Goal: Information Seeking & Learning: Learn about a topic

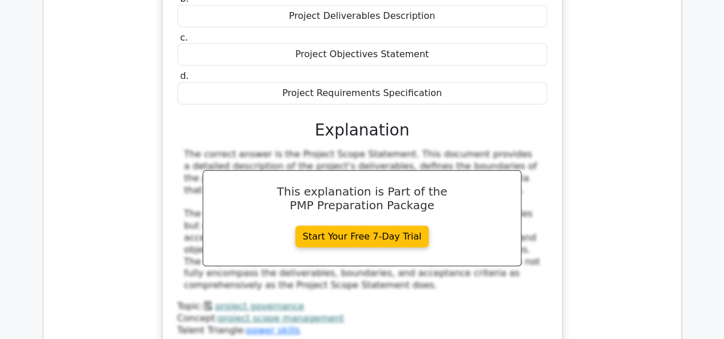
scroll to position [12360, 0]
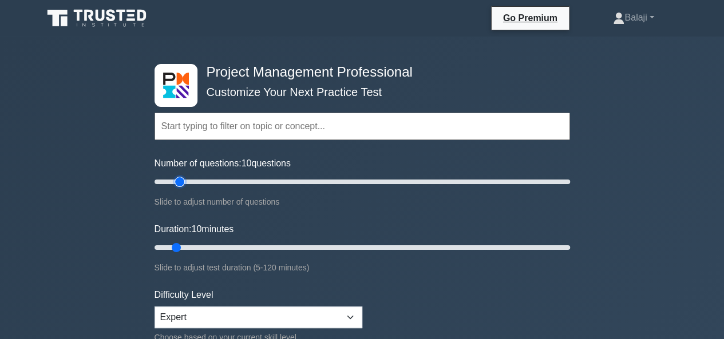
click at [178, 181] on input "Number of questions: 10 questions" at bounding box center [361, 182] width 415 height 14
type input "20"
click at [189, 181] on input "Number of questions: 15 questions" at bounding box center [361, 182] width 415 height 14
type input "20"
click at [215, 244] on input "Duration: 10 minutes" at bounding box center [361, 248] width 415 height 14
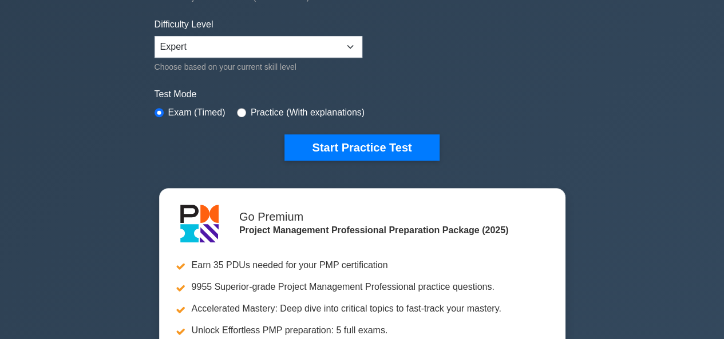
scroll to position [338, 0]
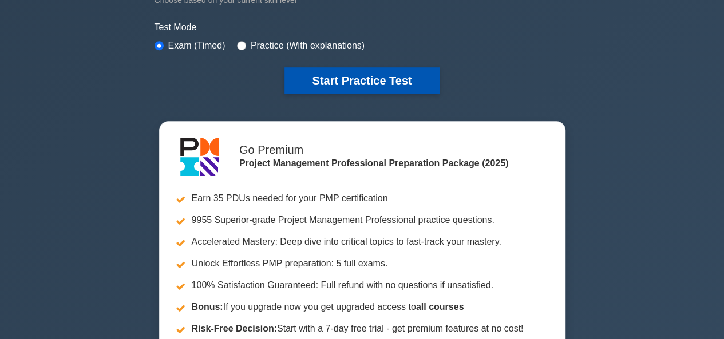
click at [353, 74] on button "Start Practice Test" at bounding box center [361, 81] width 154 height 26
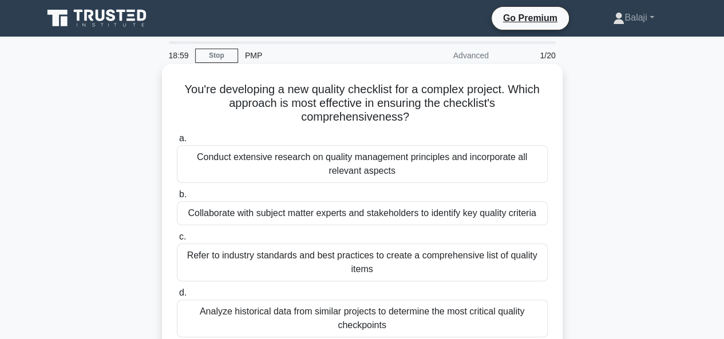
click at [340, 222] on div "Collaborate with subject matter experts and stakeholders to identify key qualit…" at bounding box center [362, 213] width 371 height 24
click at [177, 199] on input "b. Collaborate with subject matter experts and stakeholders to identify key qua…" at bounding box center [177, 194] width 0 height 7
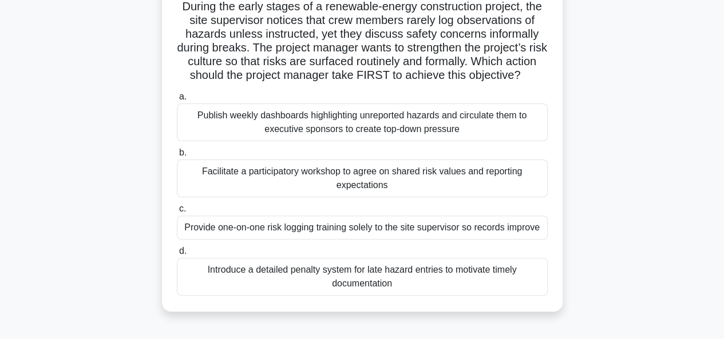
scroll to position [87, 0]
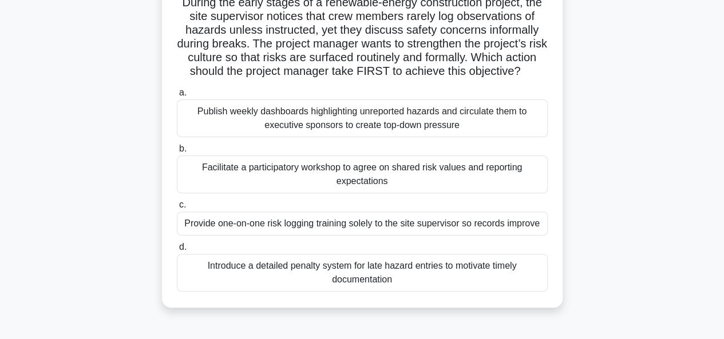
click at [332, 191] on div "Facilitate a participatory workshop to agree on shared risk values and reportin…" at bounding box center [362, 175] width 371 height 38
click at [177, 153] on input "b. Facilitate a participatory workshop to agree on shared risk values and repor…" at bounding box center [177, 148] width 0 height 7
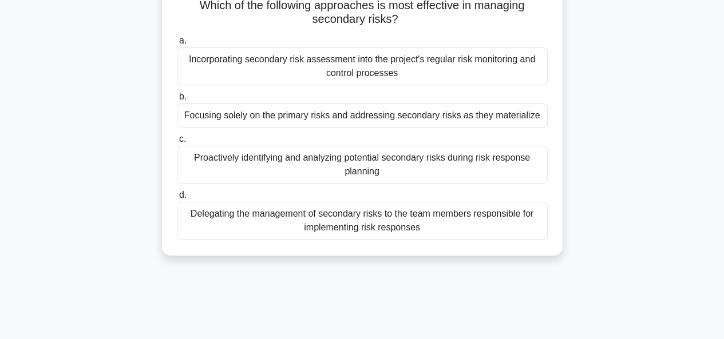
scroll to position [0, 0]
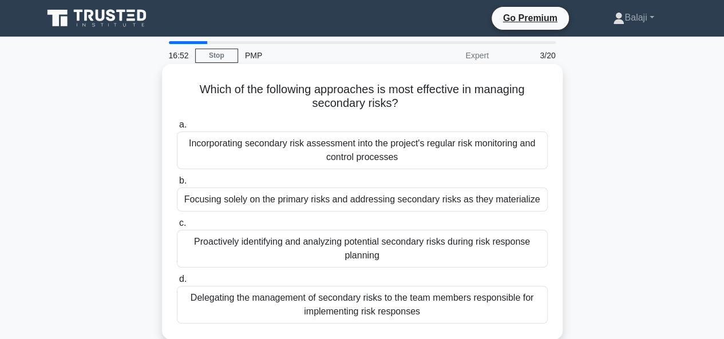
drag, startPoint x: 317, startPoint y: 259, endPoint x: 292, endPoint y: 254, distance: 25.7
click at [292, 254] on div "Proactively identifying and analyzing potential secondary risks during risk res…" at bounding box center [362, 249] width 371 height 38
click at [177, 227] on input "c. Proactively identifying and analyzing potential secondary risks during risk …" at bounding box center [177, 223] width 0 height 7
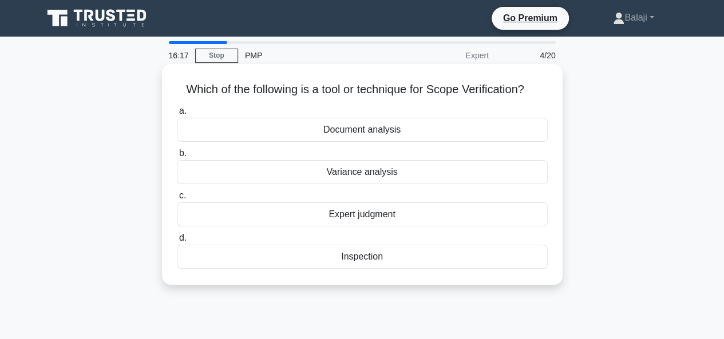
click at [372, 216] on div "Expert judgment" at bounding box center [362, 215] width 371 height 24
click at [177, 200] on input "c. Expert judgment" at bounding box center [177, 195] width 0 height 7
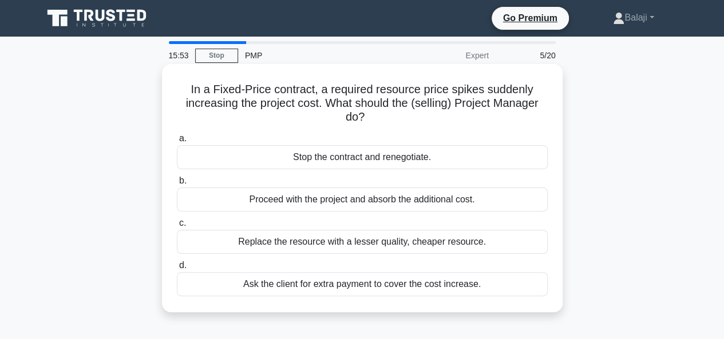
click at [438, 158] on div "Stop the contract and renegotiate." at bounding box center [362, 157] width 371 height 24
click at [177, 142] on input "a. Stop the contract and renegotiate." at bounding box center [177, 138] width 0 height 7
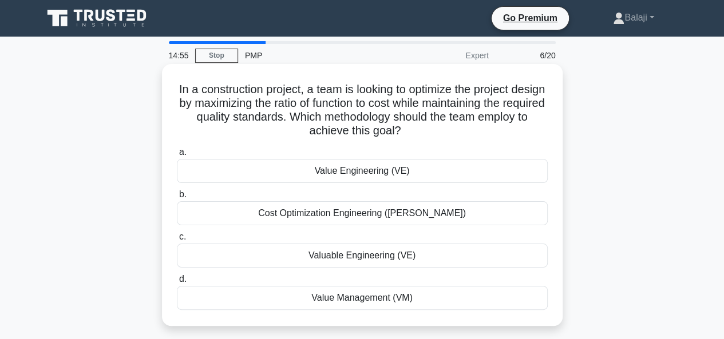
click at [365, 170] on div "Value Engineering (VE)" at bounding box center [362, 171] width 371 height 24
click at [177, 156] on input "a. Value Engineering (VE)" at bounding box center [177, 152] width 0 height 7
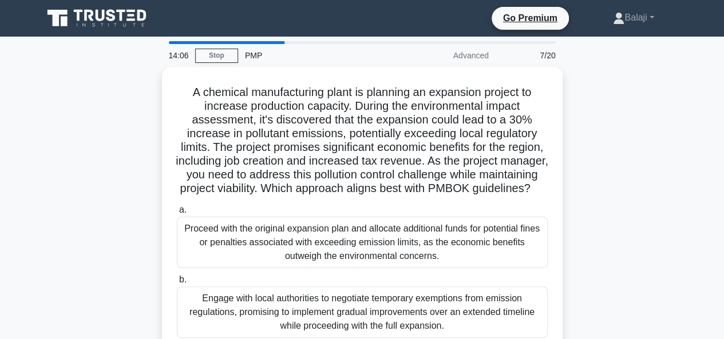
click at [687, 160] on div "A chemical manufacturing plant is planning an expansion project to increase pro…" at bounding box center [362, 287] width 652 height 441
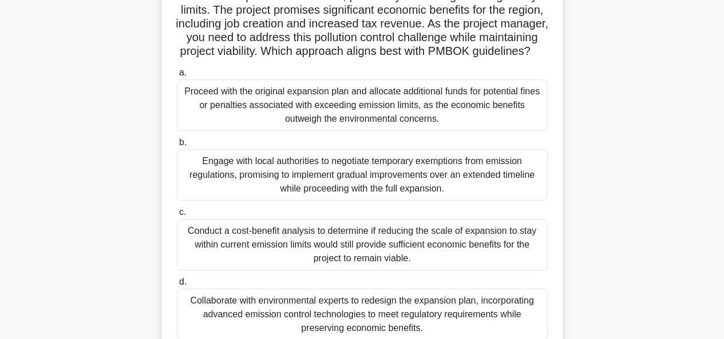
scroll to position [160, 0]
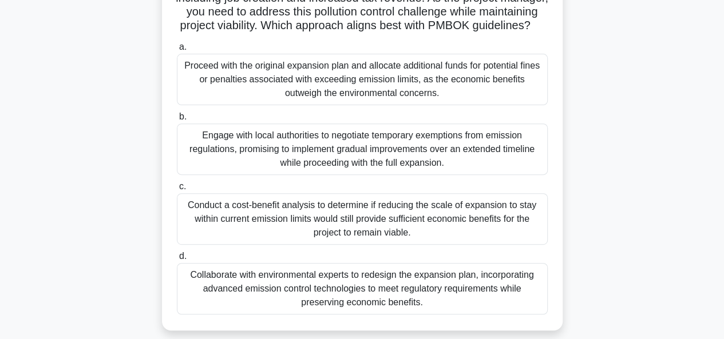
click at [402, 289] on div "Collaborate with environmental experts to redesign the expansion plan, incorpor…" at bounding box center [362, 288] width 371 height 51
click at [177, 260] on input "d. Collaborate with environmental experts to redesign the expansion plan, incor…" at bounding box center [177, 256] width 0 height 7
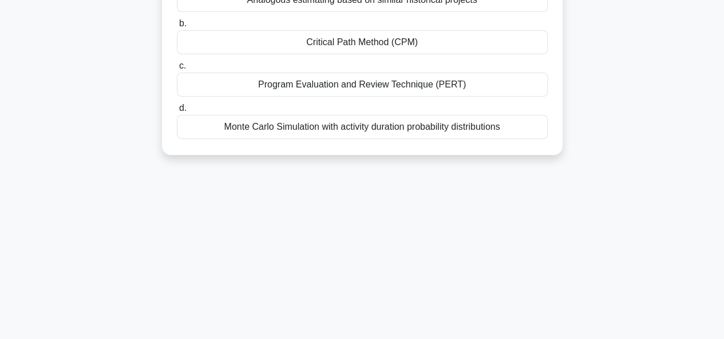
scroll to position [0, 0]
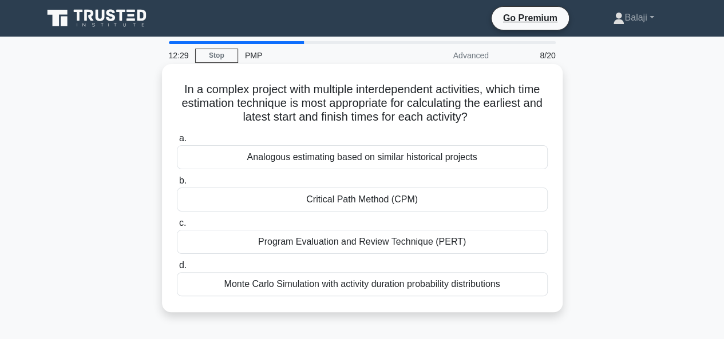
click at [370, 250] on div "Program Evaluation and Review Technique (PERT)" at bounding box center [362, 242] width 371 height 24
click at [177, 227] on input "c. Program Evaluation and Review Technique (PERT)" at bounding box center [177, 223] width 0 height 7
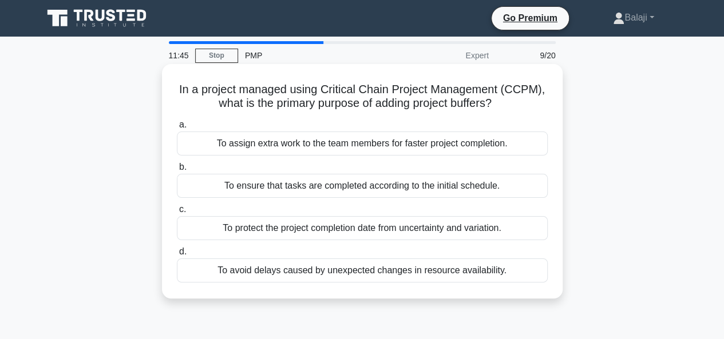
drag, startPoint x: 381, startPoint y: 231, endPoint x: 354, endPoint y: 229, distance: 27.5
click at [354, 229] on div "To protect the project completion date from uncertainty and variation." at bounding box center [362, 228] width 371 height 24
click at [177, 213] on input "c. To protect the project completion date from uncertainty and variation." at bounding box center [177, 209] width 0 height 7
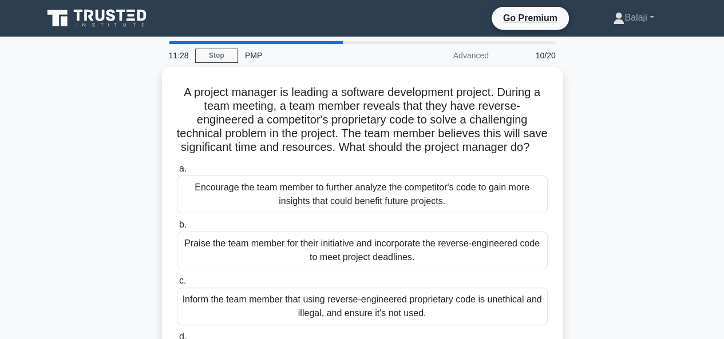
click at [150, 209] on div "A project manager is leading a software development project. During a team meet…" at bounding box center [362, 239] width 652 height 344
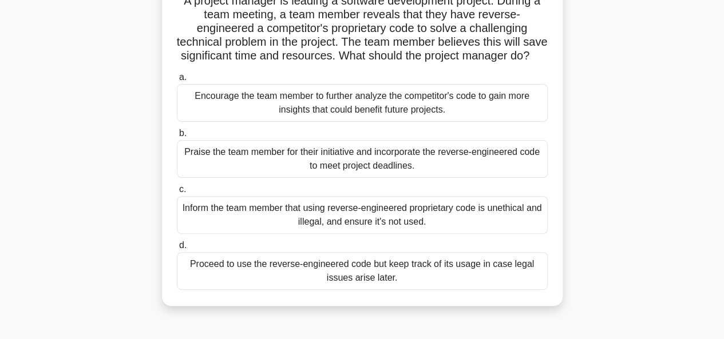
scroll to position [114, 0]
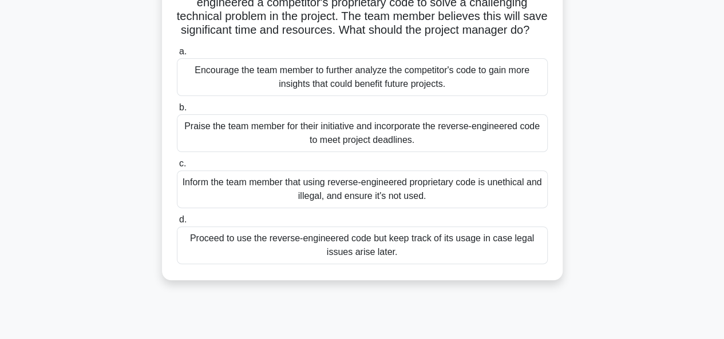
click at [287, 200] on div "Inform the team member that using reverse-engineered proprietary code is unethi…" at bounding box center [362, 189] width 371 height 38
click at [177, 168] on input "c. Inform the team member that using reverse-engineered proprietary code is une…" at bounding box center [177, 163] width 0 height 7
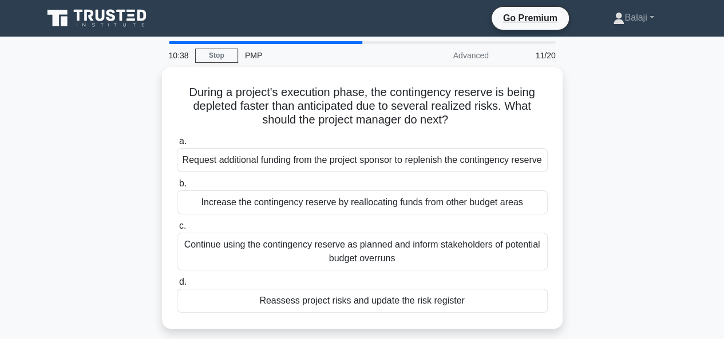
scroll to position [23, 0]
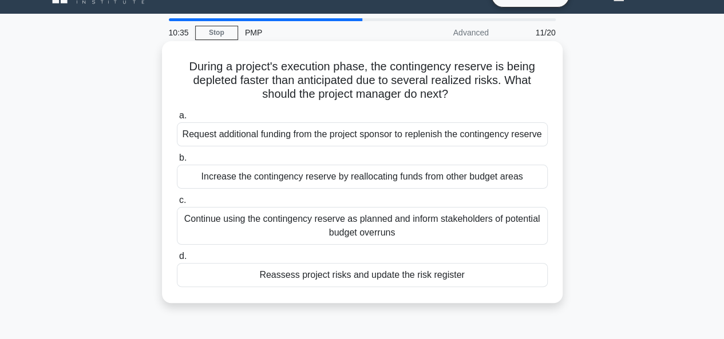
click at [316, 234] on div "Continue using the contingency reserve as planned and inform stakeholders of po…" at bounding box center [362, 226] width 371 height 38
click at [177, 204] on input "c. Continue using the contingency reserve as planned and inform stakeholders of…" at bounding box center [177, 200] width 0 height 7
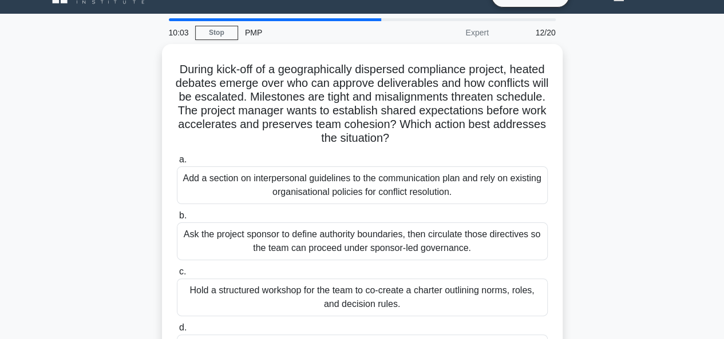
scroll to position [46, 0]
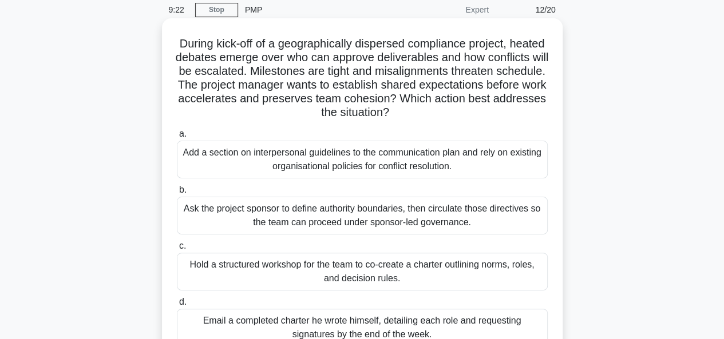
click at [358, 166] on div "Add a section on interpersonal guidelines to the communication plan and rely on…" at bounding box center [362, 160] width 371 height 38
click at [177, 138] on input "a. Add a section on interpersonal guidelines to the communication plan and rely…" at bounding box center [177, 133] width 0 height 7
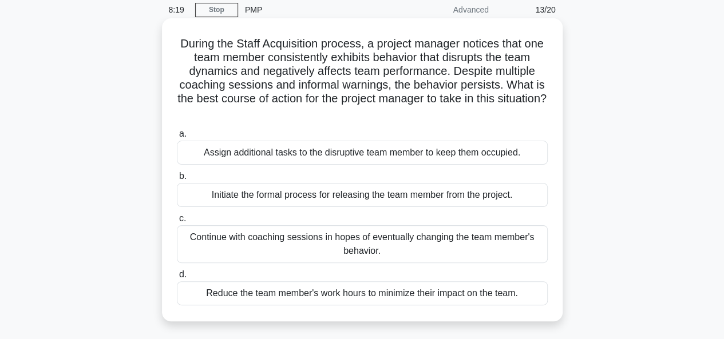
click at [380, 200] on div "Initiate the formal process for releasing the team member from the project." at bounding box center [362, 195] width 371 height 24
click at [177, 180] on input "b. Initiate the formal process for releasing the team member from the project." at bounding box center [177, 176] width 0 height 7
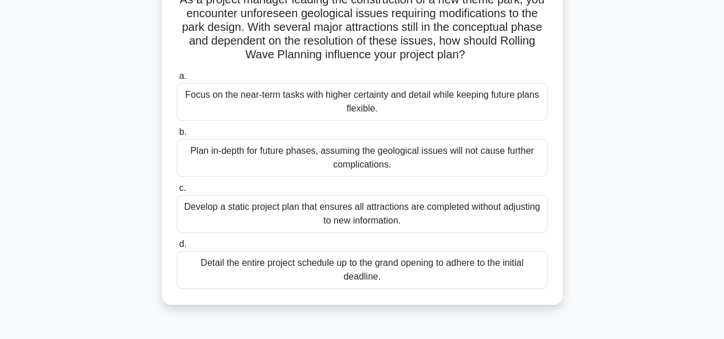
scroll to position [98, 0]
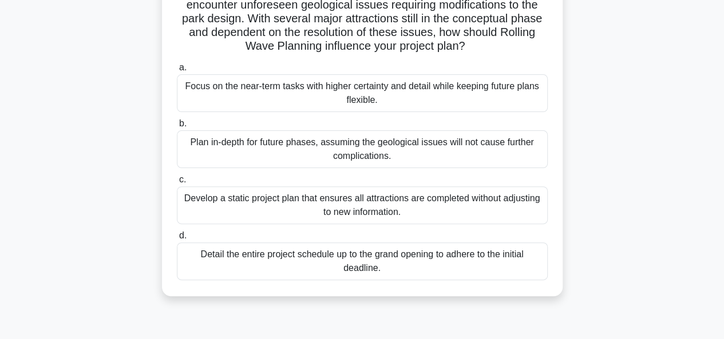
click at [375, 208] on div "Develop a static project plan that ensures all attractions are completed withou…" at bounding box center [362, 206] width 371 height 38
click at [177, 184] on input "c. Develop a static project plan that ensures all attractions are completed wit…" at bounding box center [177, 179] width 0 height 7
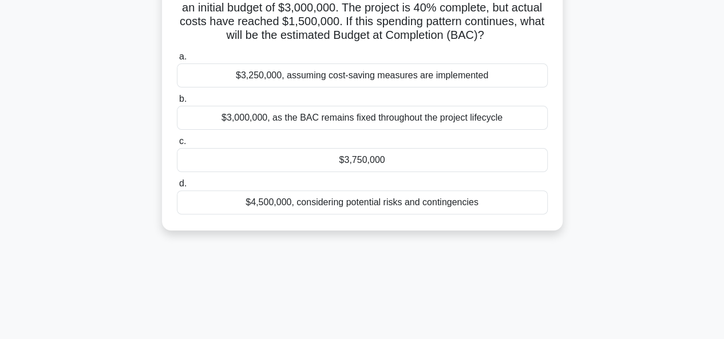
scroll to position [0, 0]
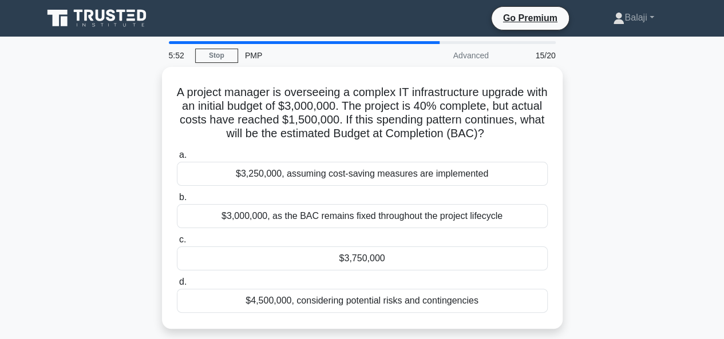
click at [715, 129] on main "5:52 Stop PMP Advanced 15/20 A project manager is overseeing a complex IT infra…" at bounding box center [362, 327] width 724 height 581
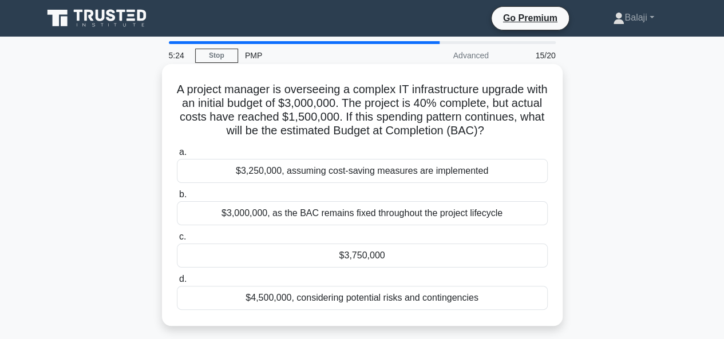
click at [354, 263] on div "$3,750,000" at bounding box center [362, 256] width 371 height 24
click at [177, 241] on input "c. $3,750,000" at bounding box center [177, 236] width 0 height 7
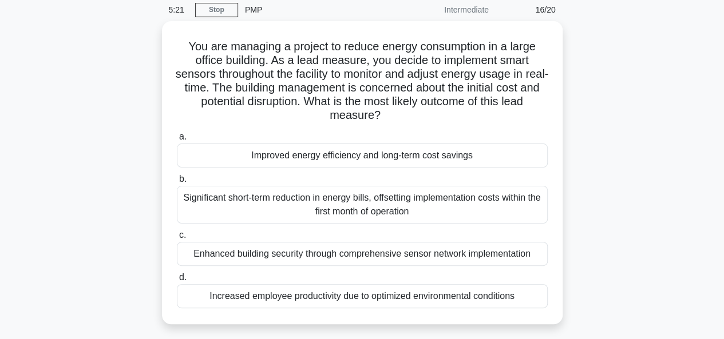
scroll to position [33, 0]
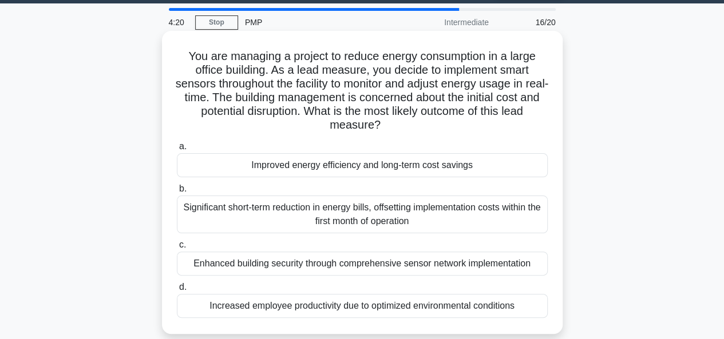
click at [322, 304] on div "Increased employee productivity due to optimized environmental conditions" at bounding box center [362, 306] width 371 height 24
click at [177, 291] on input "d. Increased employee productivity due to optimized environmental conditions" at bounding box center [177, 287] width 0 height 7
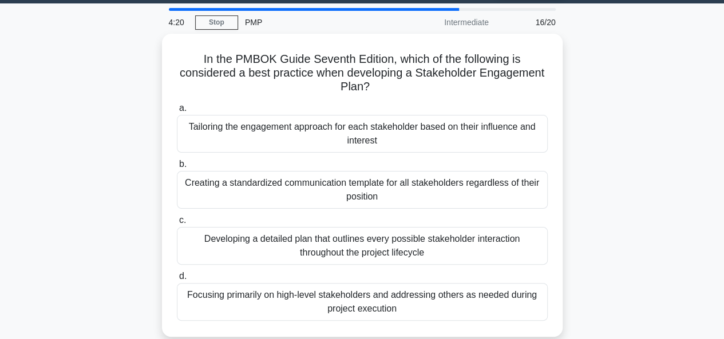
scroll to position [0, 0]
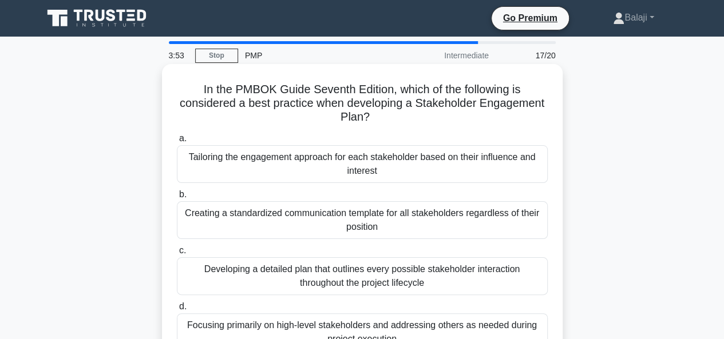
click at [419, 164] on div "Tailoring the engagement approach for each stakeholder based on their influence…" at bounding box center [362, 164] width 371 height 38
click at [177, 142] on input "a. Tailoring the engagement approach for each stakeholder based on their influe…" at bounding box center [177, 138] width 0 height 7
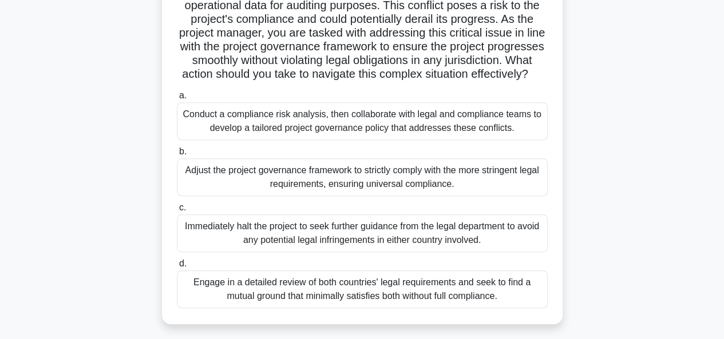
scroll to position [174, 0]
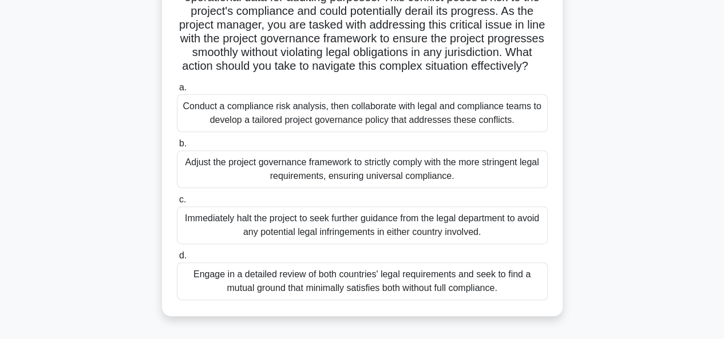
click at [455, 124] on div "Conduct a compliance risk analysis, then collaborate with legal and compliance …" at bounding box center [362, 113] width 371 height 38
click at [177, 92] on input "a. Conduct a compliance risk analysis, then collaborate with legal and complian…" at bounding box center [177, 87] width 0 height 7
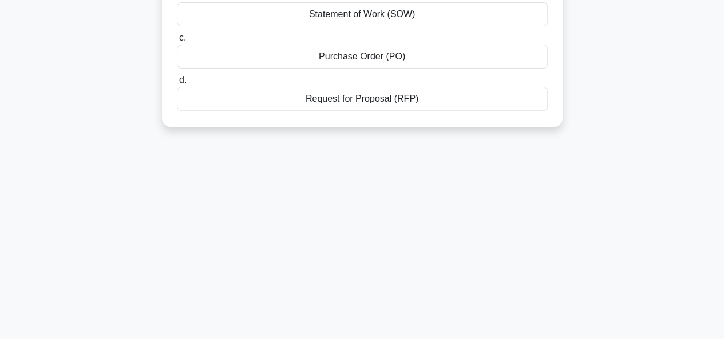
scroll to position [0, 0]
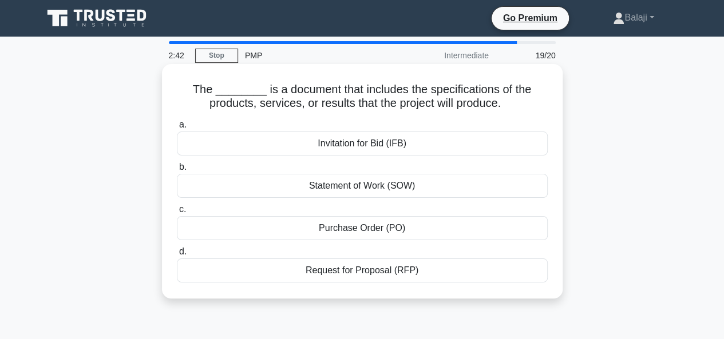
click at [363, 187] on div "Statement of Work (SOW)" at bounding box center [362, 186] width 371 height 24
click at [177, 171] on input "b. Statement of Work (SOW)" at bounding box center [177, 167] width 0 height 7
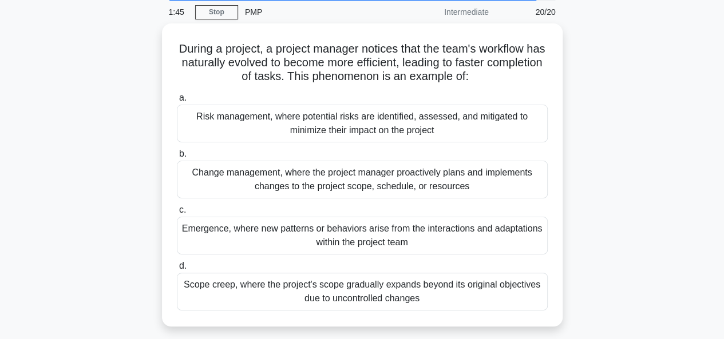
scroll to position [47, 0]
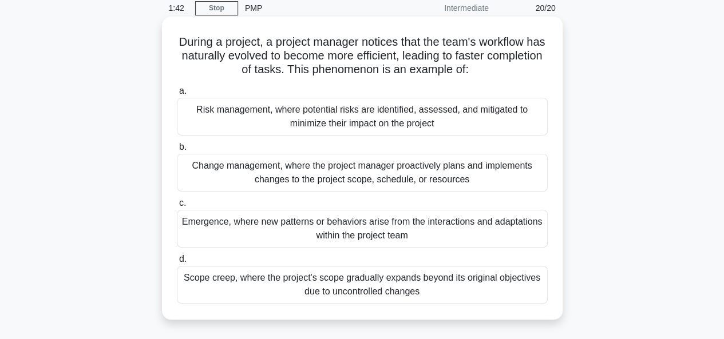
click at [318, 121] on div "Risk management, where potential risks are identified, assessed, and mitigated …" at bounding box center [362, 117] width 371 height 38
click at [177, 95] on input "a. Risk management, where potential risks are identified, assessed, and mitigat…" at bounding box center [177, 91] width 0 height 7
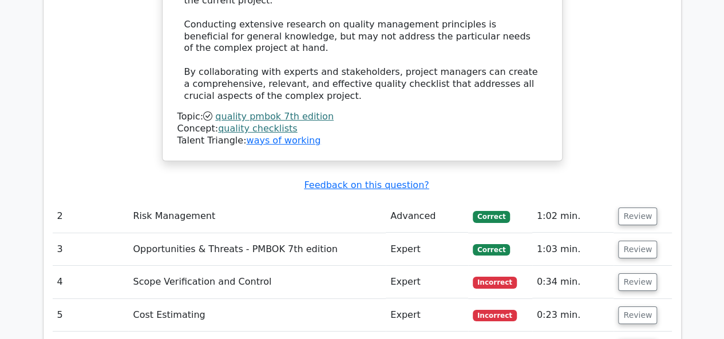
scroll to position [1930, 0]
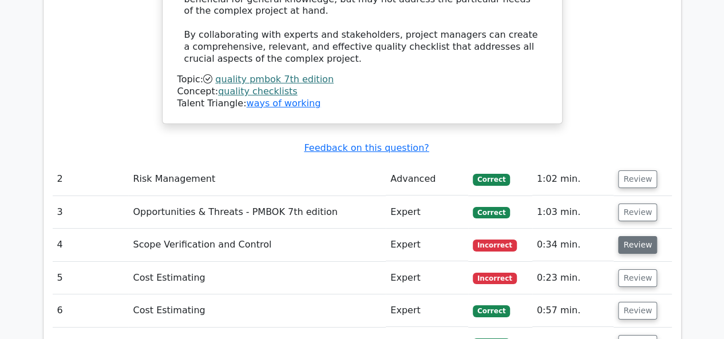
click at [640, 236] on button "Review" at bounding box center [637, 245] width 39 height 18
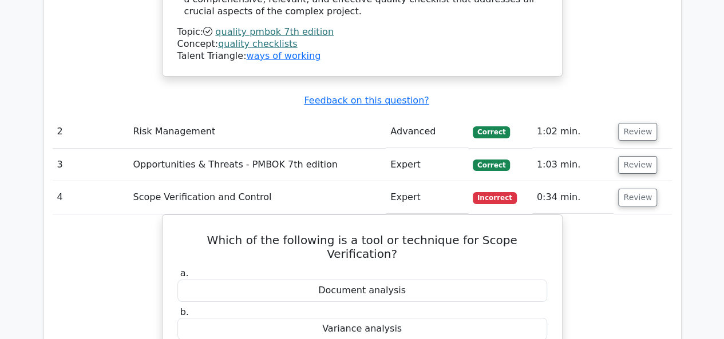
scroll to position [1985, 0]
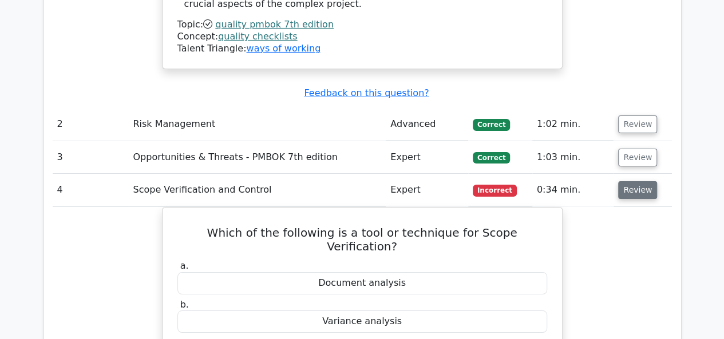
click at [634, 181] on button "Review" at bounding box center [637, 190] width 39 height 18
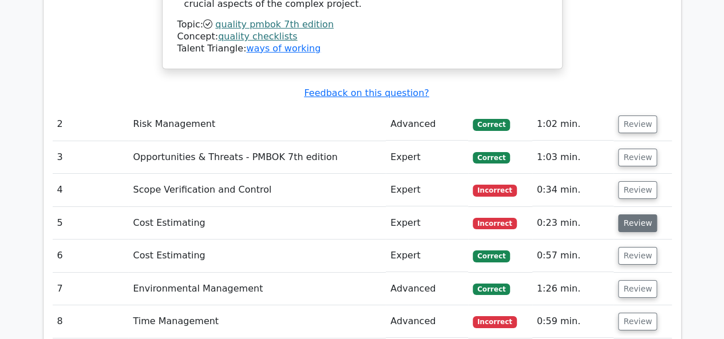
click at [634, 215] on button "Review" at bounding box center [637, 224] width 39 height 18
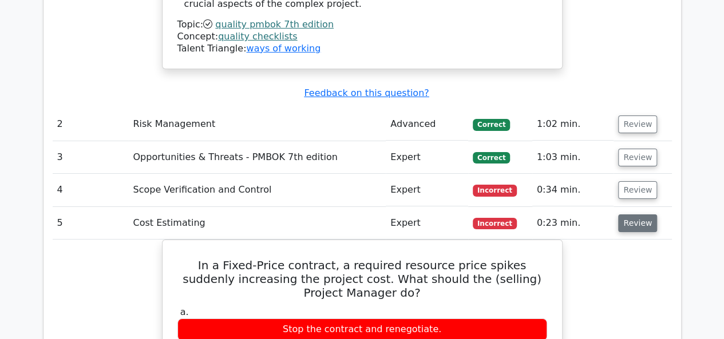
click at [634, 215] on button "Review" at bounding box center [637, 224] width 39 height 18
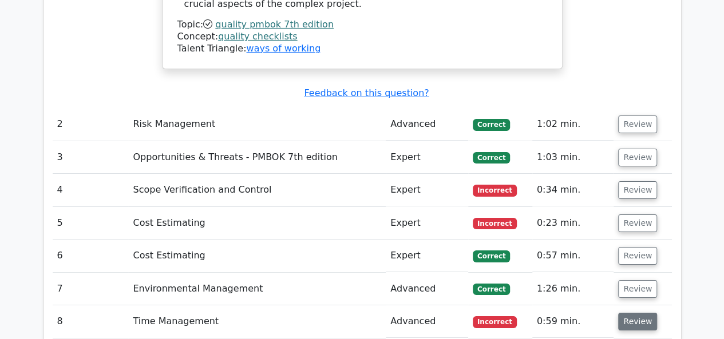
click at [634, 313] on button "Review" at bounding box center [637, 322] width 39 height 18
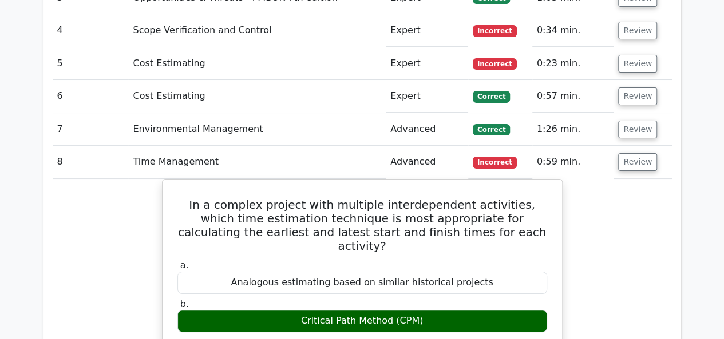
scroll to position [2157, 0]
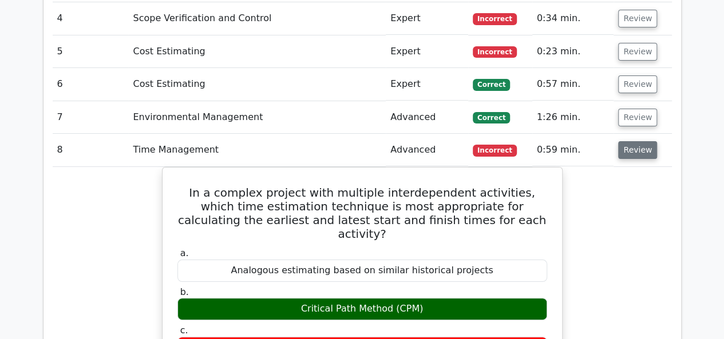
click at [632, 141] on button "Review" at bounding box center [637, 150] width 39 height 18
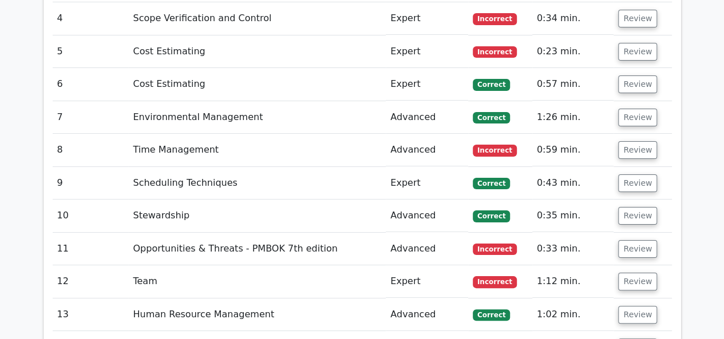
click at [628, 141] on button "Review" at bounding box center [637, 150] width 39 height 18
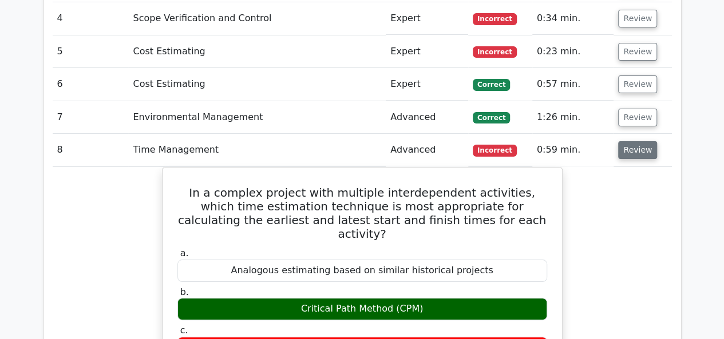
click at [628, 141] on button "Review" at bounding box center [637, 150] width 39 height 18
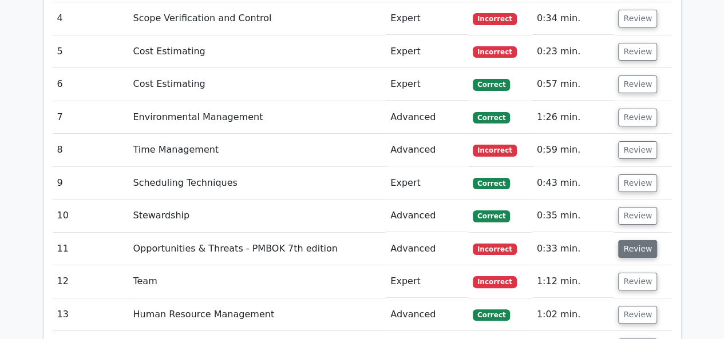
click at [637, 240] on button "Review" at bounding box center [637, 249] width 39 height 18
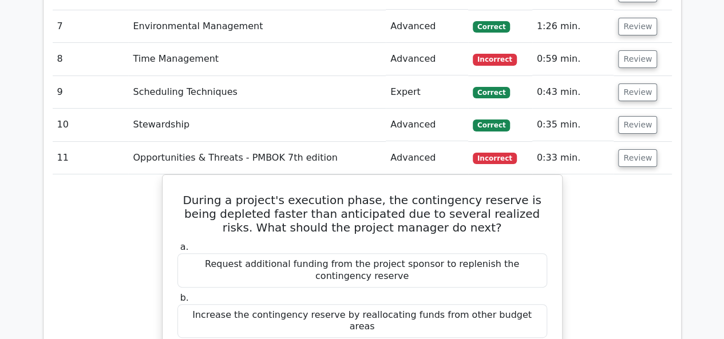
scroll to position [2256, 0]
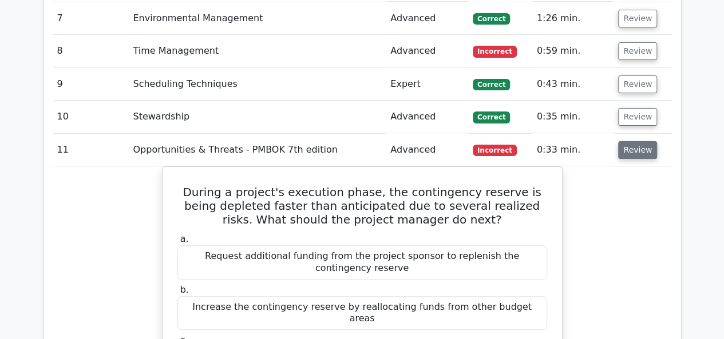
click at [628, 141] on button "Review" at bounding box center [637, 150] width 39 height 18
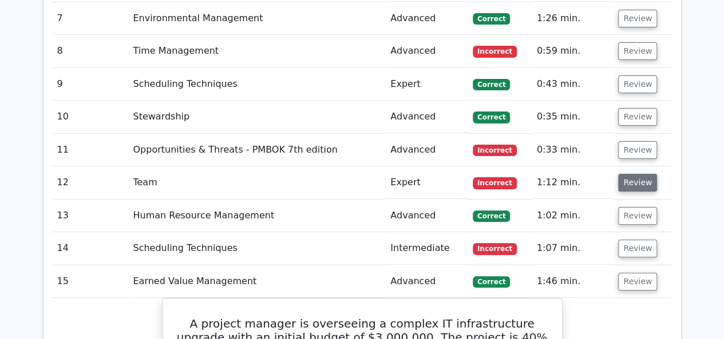
click at [632, 174] on button "Review" at bounding box center [637, 183] width 39 height 18
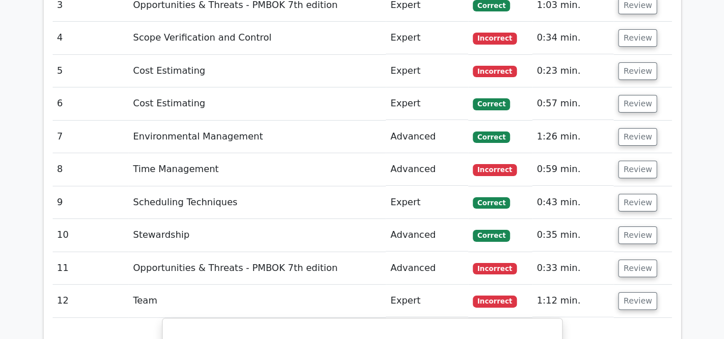
scroll to position [2135, 0]
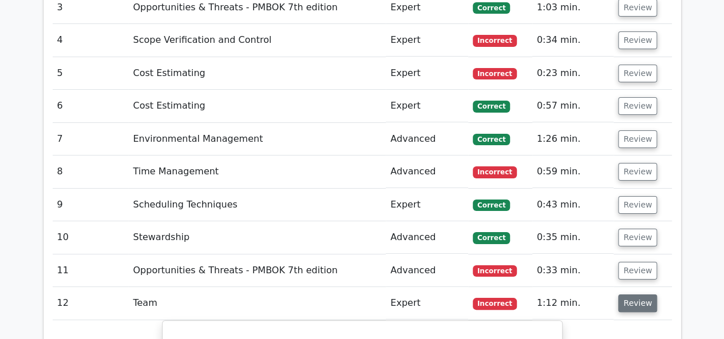
click at [632, 295] on button "Review" at bounding box center [637, 304] width 39 height 18
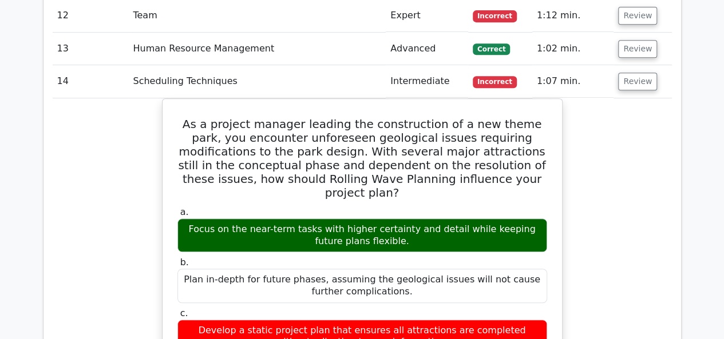
scroll to position [2420, 0]
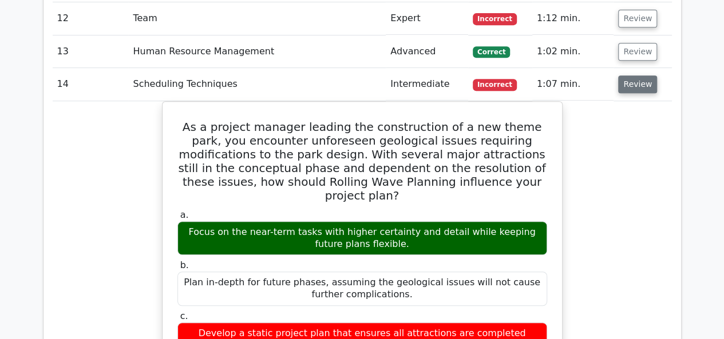
click at [634, 76] on button "Review" at bounding box center [637, 85] width 39 height 18
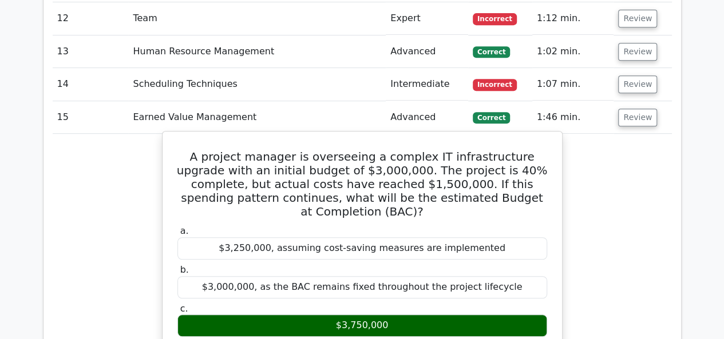
drag, startPoint x: 184, startPoint y: 69, endPoint x: 487, endPoint y: 261, distance: 358.7
copy div "A project manager is overseeing a complex IT infrastructure upgrade with an ini…"
